Goal: Find specific page/section: Find specific page/section

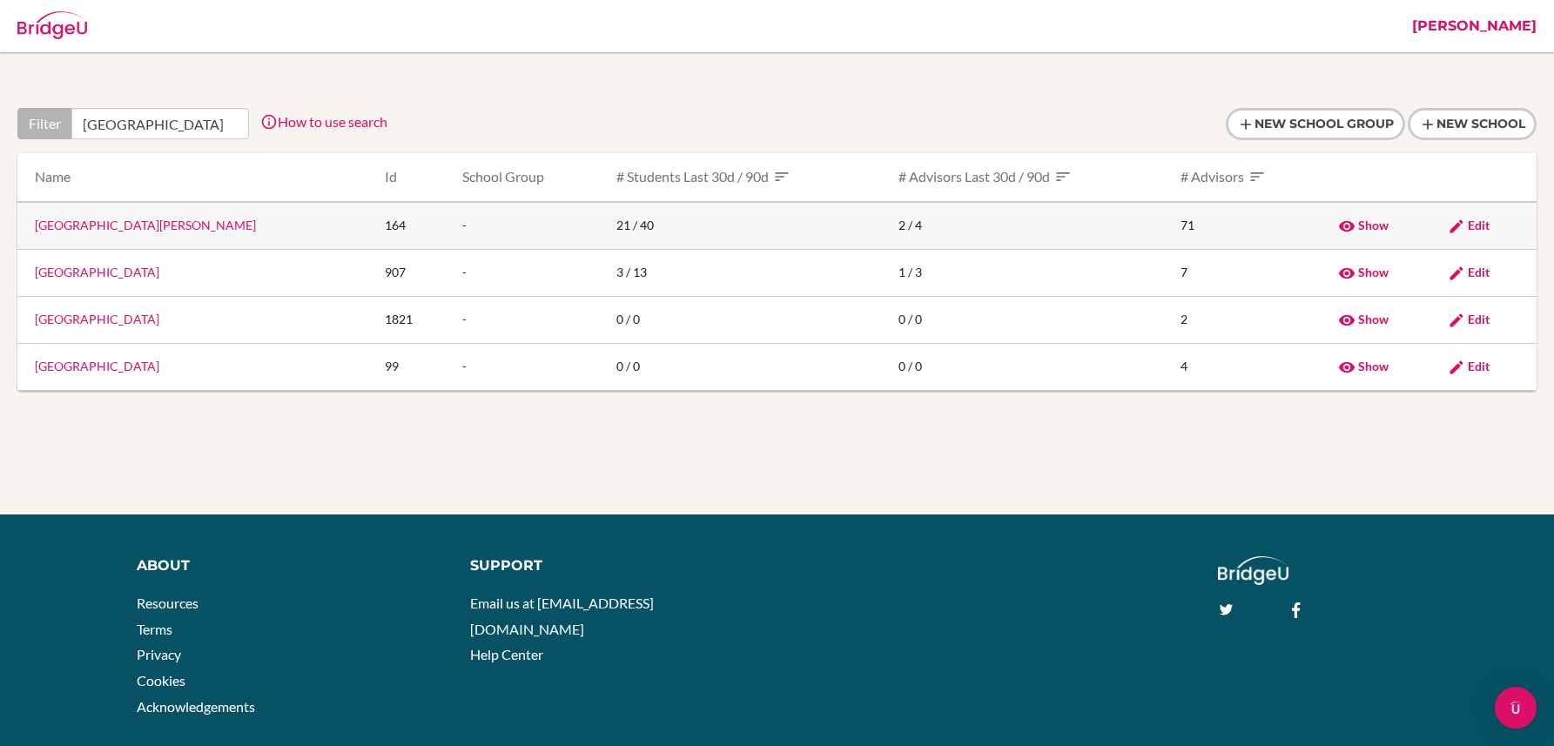
type input "berlin"
click at [106, 225] on link "Berlin Brandenburg International School" at bounding box center [145, 225] width 221 height 15
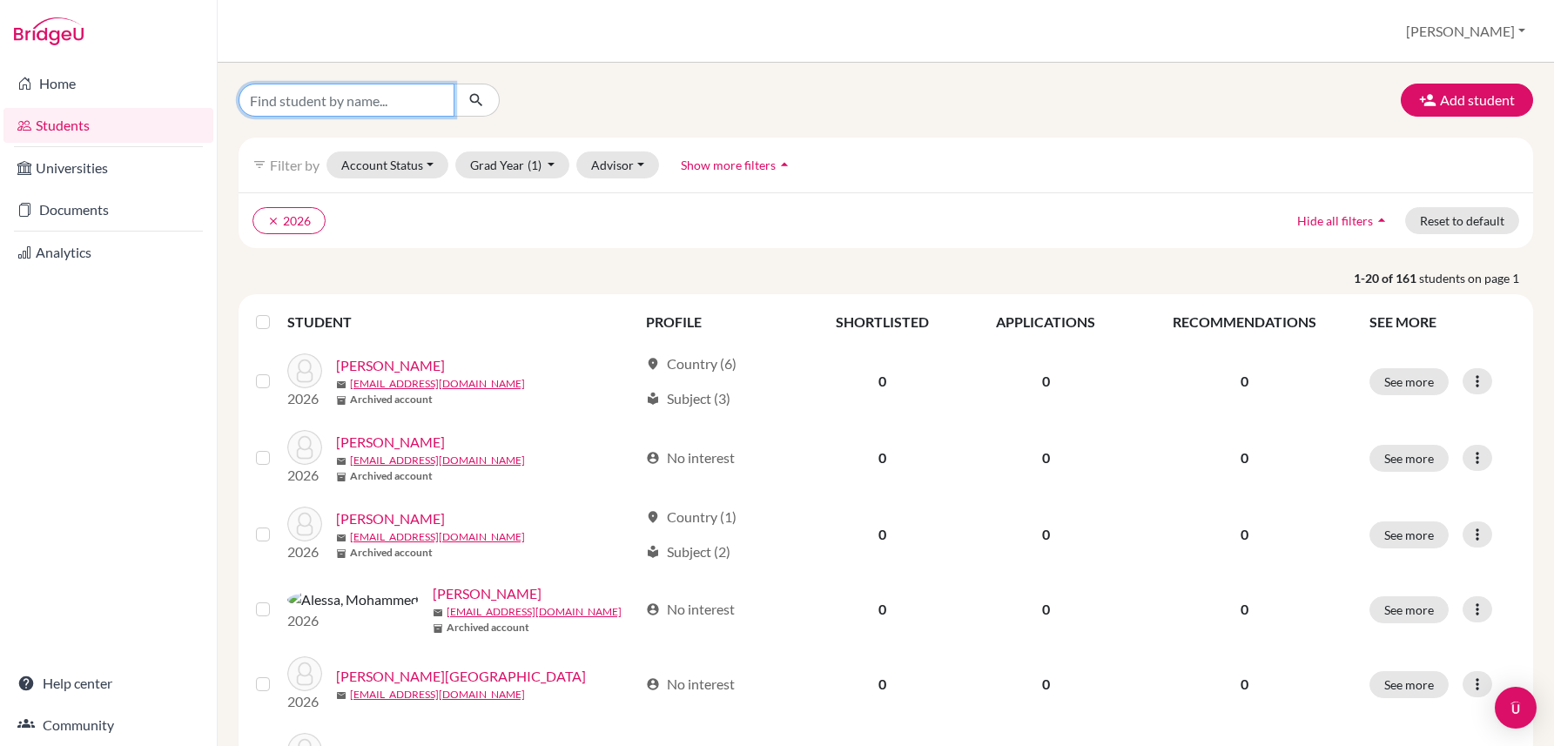
click at [264, 111] on input "Find student by name..." at bounding box center [347, 100] width 216 height 33
click at [272, 105] on input "Find student by name..." at bounding box center [347, 100] width 216 height 33
click at [267, 94] on input "Find student by name..." at bounding box center [347, 100] width 216 height 33
click at [273, 100] on input "Find student by name..." at bounding box center [347, 100] width 216 height 33
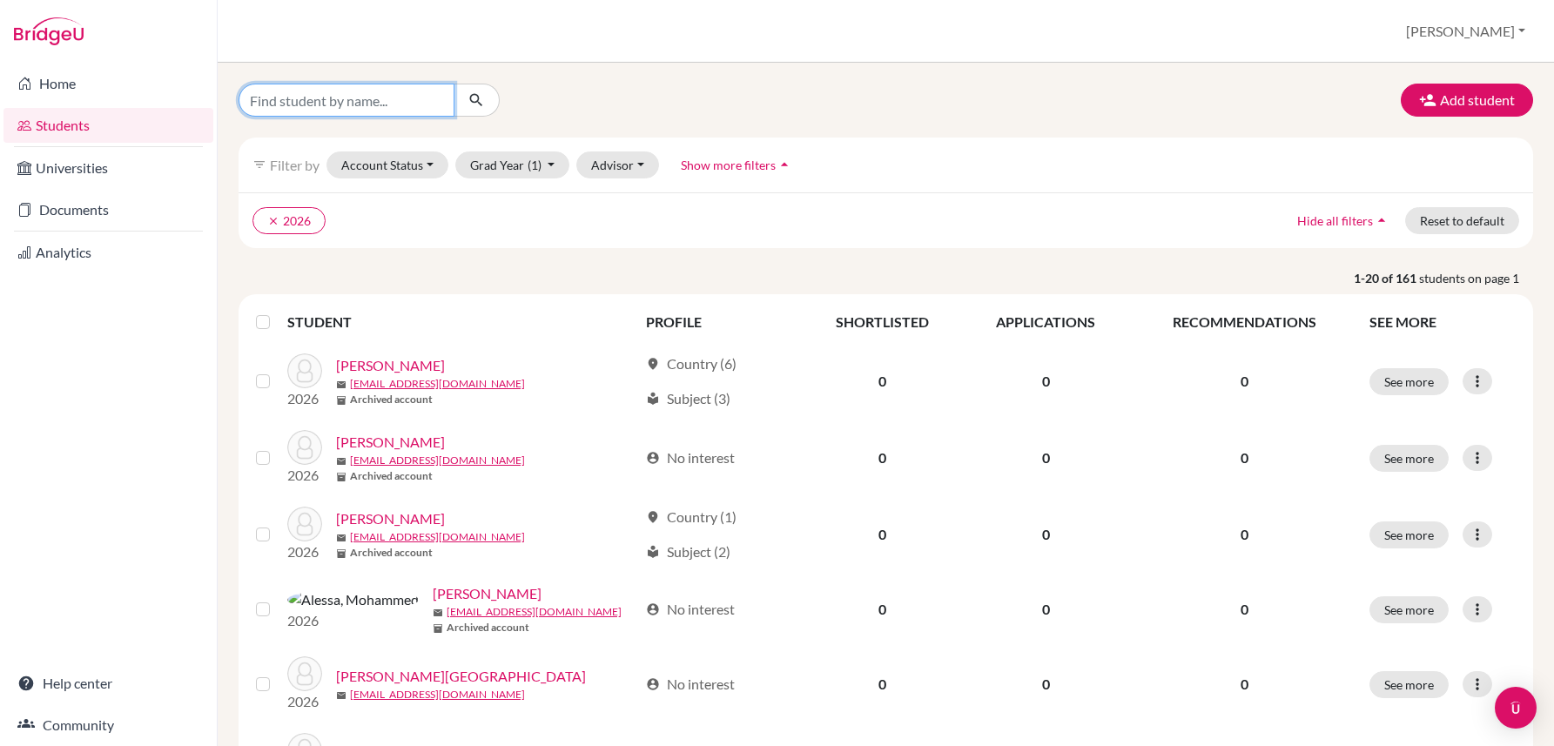
paste input "[PERSON_NAME]"
type input "[PERSON_NAME]"
click at [274, 216] on icon "clear" at bounding box center [273, 221] width 12 height 12
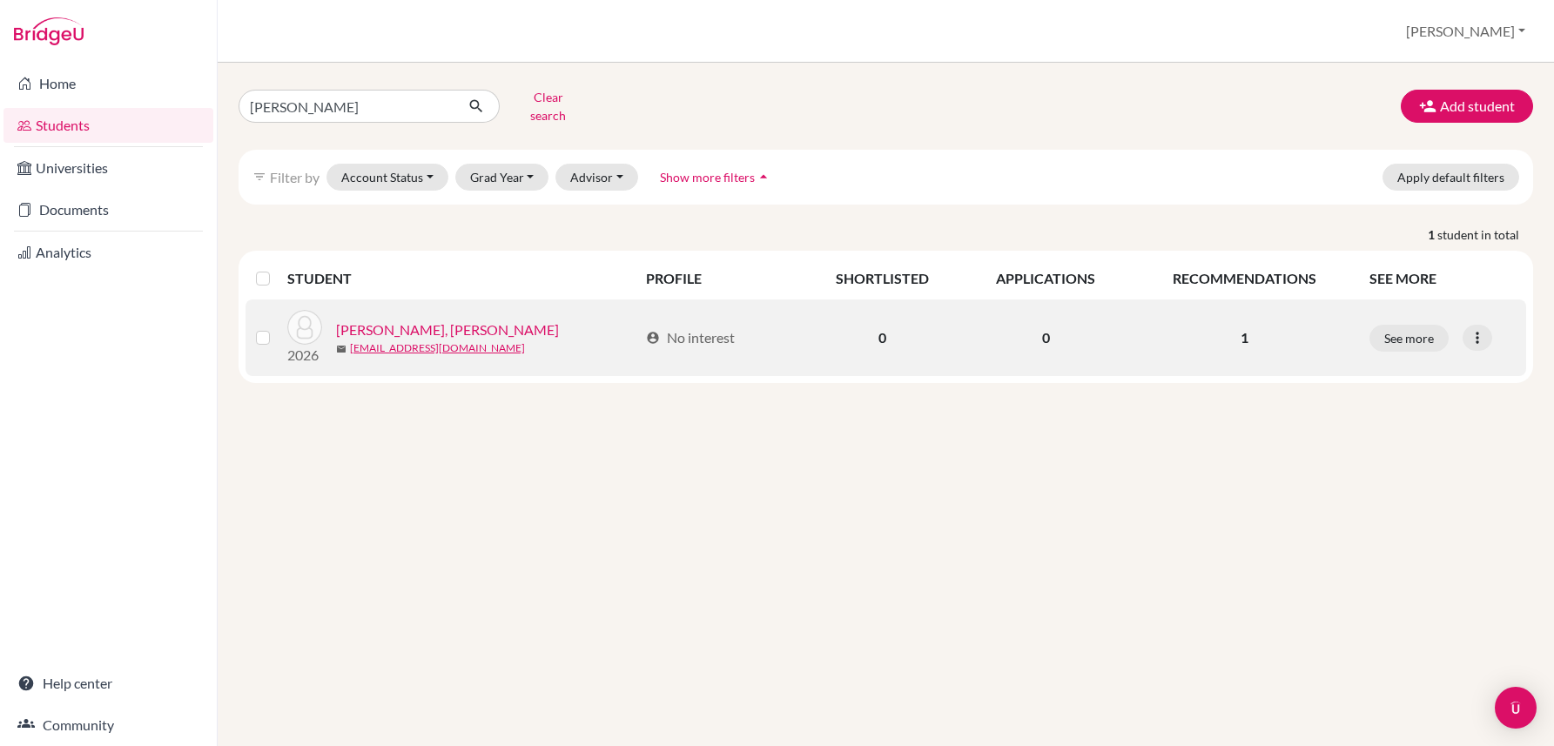
click at [392, 320] on link "[PERSON_NAME], [PERSON_NAME]" at bounding box center [447, 330] width 223 height 21
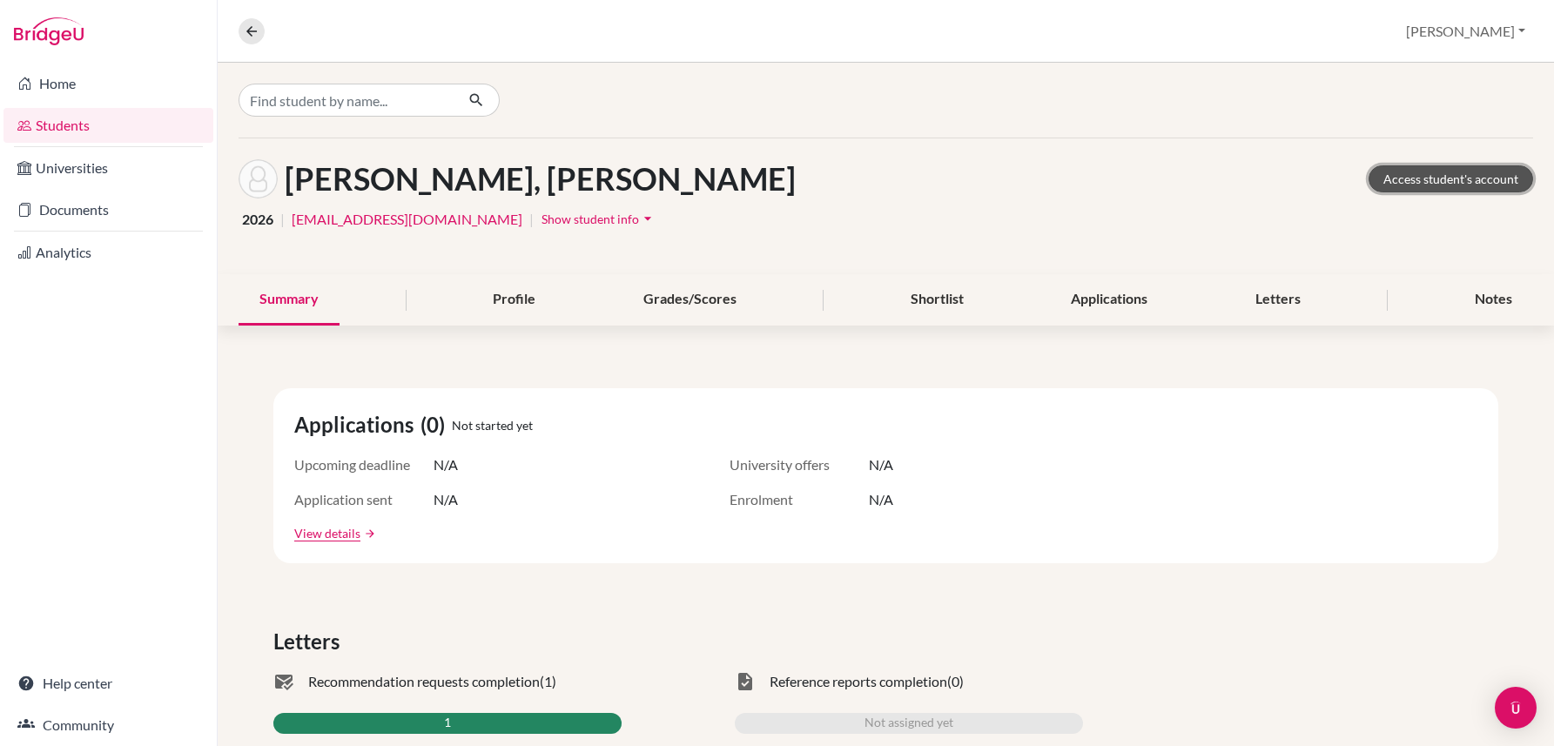
click at [1446, 177] on link "Access student's account" at bounding box center [1451, 178] width 165 height 27
